Goal: Complete application form

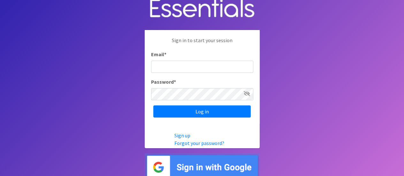
scroll to position [12, 0]
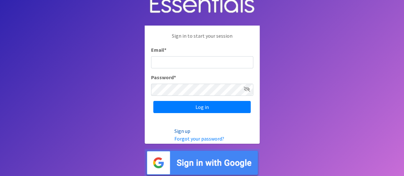
click at [182, 132] on link "Sign up" at bounding box center [183, 131] width 16 height 6
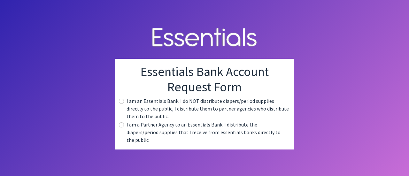
click at [127, 129] on label "I am a Partner Agency to an Essentials Bank. I distribute the diapers/period su…" at bounding box center [208, 132] width 162 height 23
click at [122, 128] on input "radio" at bounding box center [121, 124] width 5 height 5
radio input "true"
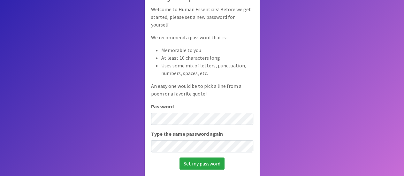
scroll to position [44, 0]
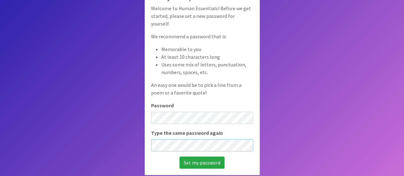
click at [180, 157] on input "Set my password" at bounding box center [202, 163] width 45 height 12
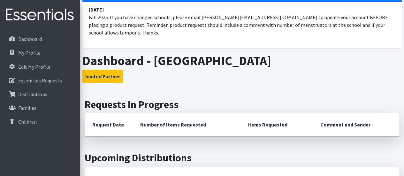
scroll to position [64, 0]
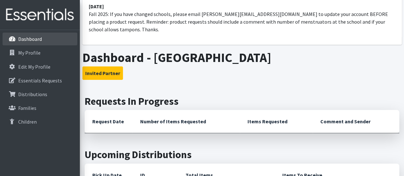
click at [33, 40] on p "Dashboard" at bounding box center [30, 39] width 24 height 6
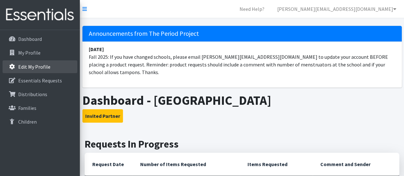
click at [33, 64] on p "Edit My Profile" at bounding box center [34, 67] width 32 height 6
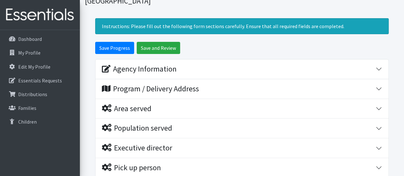
scroll to position [20, 0]
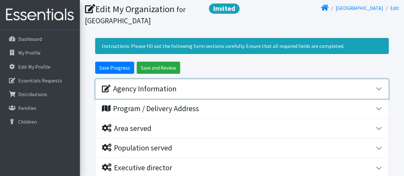
click at [150, 89] on div "Agency Information" at bounding box center [139, 88] width 75 height 9
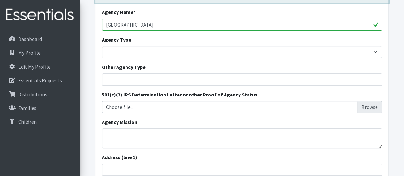
scroll to position [115, 0]
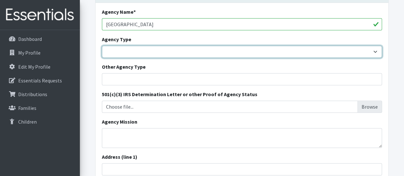
click at [153, 54] on select "Basic Needs Bank Career technical training Child abuse resource center Church o…" at bounding box center [242, 52] width 280 height 12
select select "es"
click at [102, 46] on select "Basic Needs Bank Career technical training Child abuse resource center Church o…" at bounding box center [242, 52] width 280 height 12
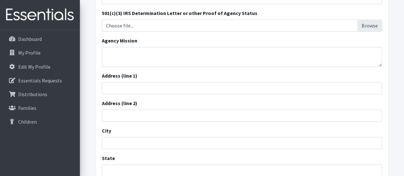
scroll to position [211, 0]
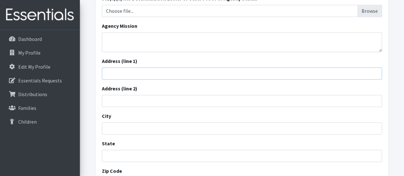
click at [155, 70] on input "Address (line 1)" at bounding box center [242, 73] width 280 height 12
type input "[STREET_ADDRESS][PERSON_NAME]"
click at [141, 125] on input "City" at bounding box center [242, 128] width 280 height 12
type input "Boiling Springs"
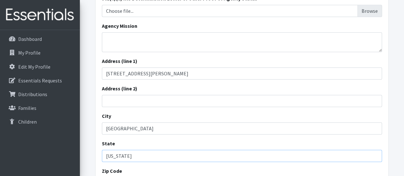
type input "South Carolina"
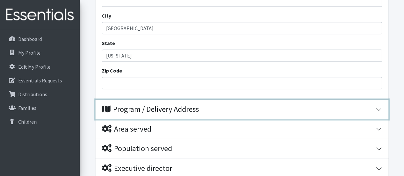
scroll to position [332, 0]
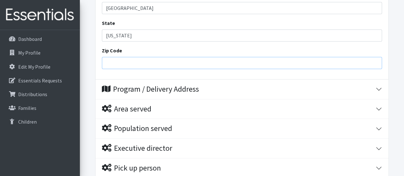
click at [146, 63] on input "Zip Code" at bounding box center [242, 63] width 280 height 12
type input "29316"
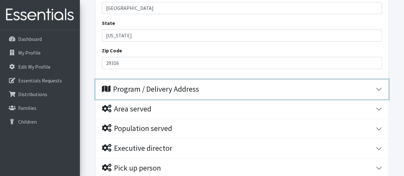
click at [154, 94] on button "Program / Delivery Address" at bounding box center [242, 90] width 293 height 20
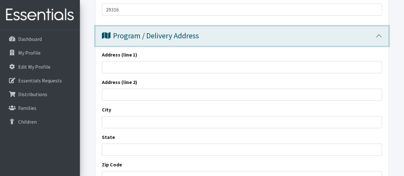
scroll to position [396, 0]
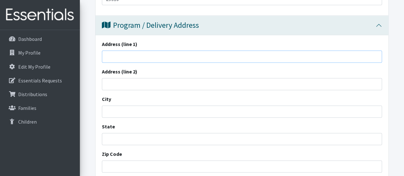
click at [133, 57] on input "Address (line 1)" at bounding box center [242, 57] width 280 height 12
type input "[STREET_ADDRESS][PERSON_NAME]"
type input "Boiling Springs"
type input "SC"
type input "29316"
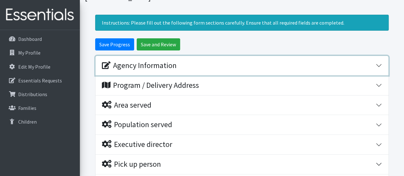
click at [163, 63] on div "Agency Information" at bounding box center [139, 65] width 75 height 9
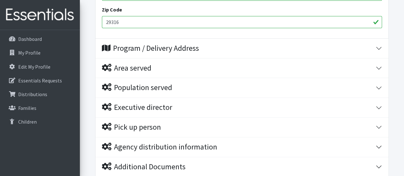
scroll to position [384, 0]
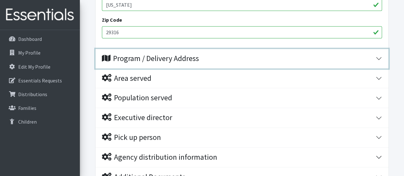
click at [156, 54] on div "Program / Delivery Address" at bounding box center [150, 58] width 97 height 9
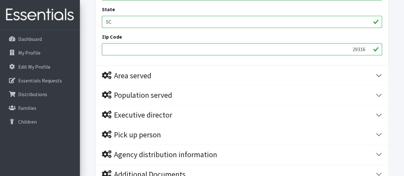
scroll to position [544, 0]
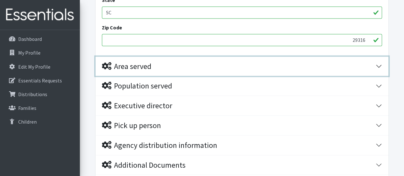
click at [152, 66] on div "Area served" at bounding box center [127, 66] width 50 height 9
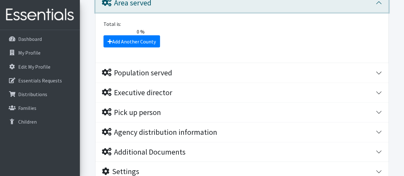
scroll to position [608, 0]
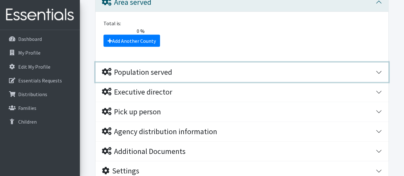
click at [153, 72] on div "Population served" at bounding box center [137, 72] width 70 height 9
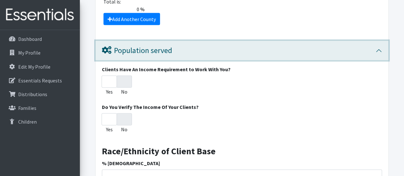
scroll to position [671, 0]
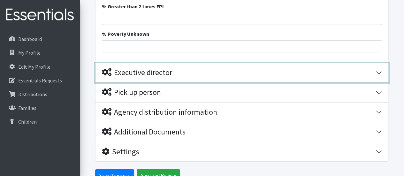
click at [137, 69] on div "Executive director" at bounding box center [137, 72] width 70 height 9
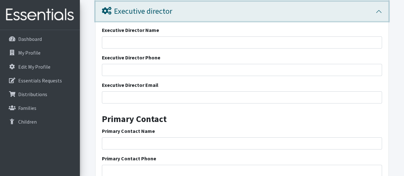
scroll to position [1200, 0]
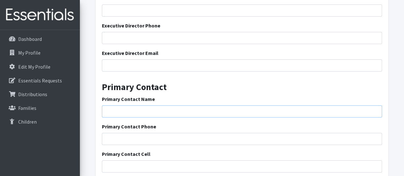
click at [144, 111] on input "Primary Contact Name" at bounding box center [242, 112] width 280 height 12
type input "[PERSON_NAME]"
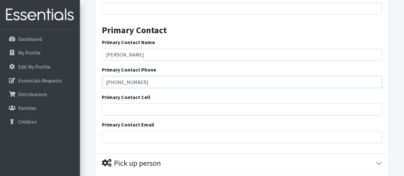
scroll to position [1296, 0]
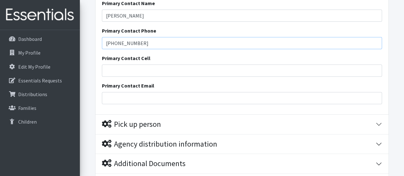
type input "[PHONE_NUMBER]"
click at [164, 100] on input "Primary Contact Email" at bounding box center [242, 98] width 280 height 12
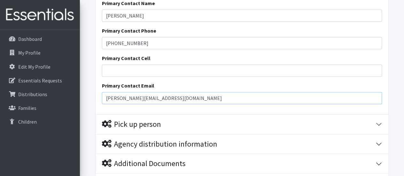
type input "[PERSON_NAME][EMAIL_ADDRESS][DOMAIN_NAME]"
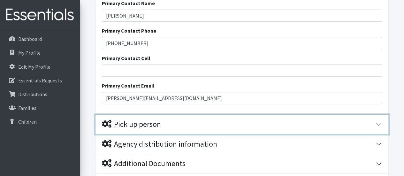
click at [159, 122] on div "Pick up person" at bounding box center [131, 124] width 59 height 9
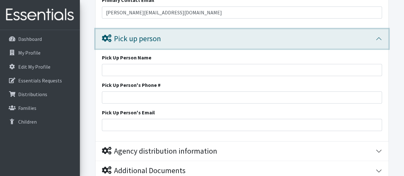
scroll to position [1392, 0]
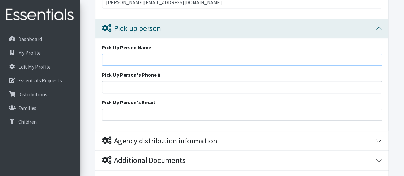
click at [140, 59] on input "Pick Up Person Name" at bounding box center [242, 60] width 280 height 12
click at [141, 57] on input "Rachel" at bounding box center [242, 60] width 280 height 12
type input "[PERSON_NAME]"
type input "[PHONE_NUMBER]"
click at [142, 109] on input "Pick Up Person's Email" at bounding box center [242, 115] width 280 height 12
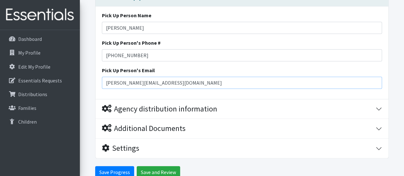
type input "[PERSON_NAME][EMAIL_ADDRESS][DOMAIN_NAME]"
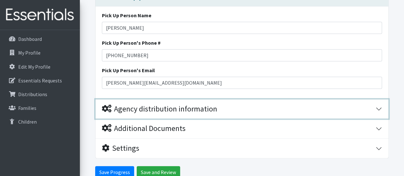
click at [155, 110] on div "Agency distribution information" at bounding box center [159, 109] width 115 height 9
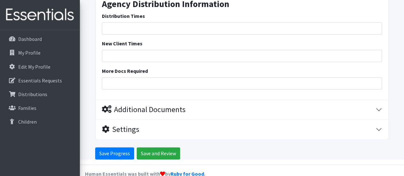
scroll to position [1559, 0]
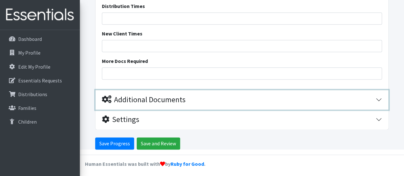
click at [145, 99] on div "Additional Documents" at bounding box center [144, 99] width 84 height 9
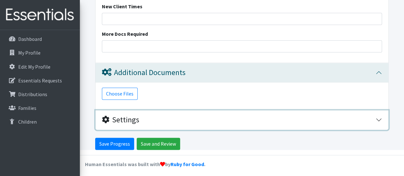
click at [132, 116] on div "Settings" at bounding box center [120, 119] width 37 height 9
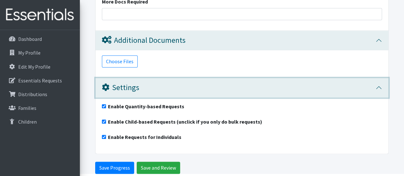
scroll to position [1643, 0]
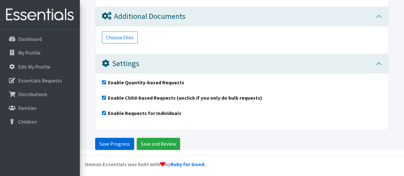
click at [121, 141] on input "Save Progress" at bounding box center [114, 144] width 39 height 12
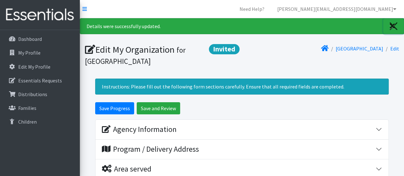
click at [393, 27] on icon "Close" at bounding box center [392, 26] width 5 height 8
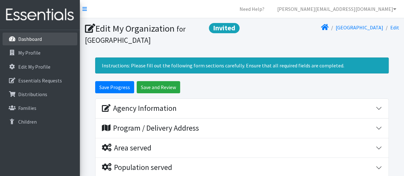
click at [28, 37] on p "Dashboard" at bounding box center [30, 39] width 24 height 6
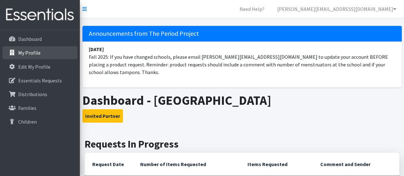
click at [29, 53] on p "My Profile" at bounding box center [29, 53] width 22 height 6
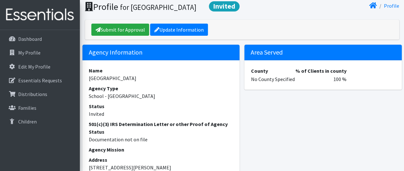
scroll to position [32, 0]
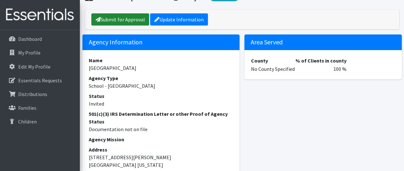
click at [121, 26] on link "Submit for Approval" at bounding box center [120, 19] width 58 height 12
